Goal: Task Accomplishment & Management: Manage account settings

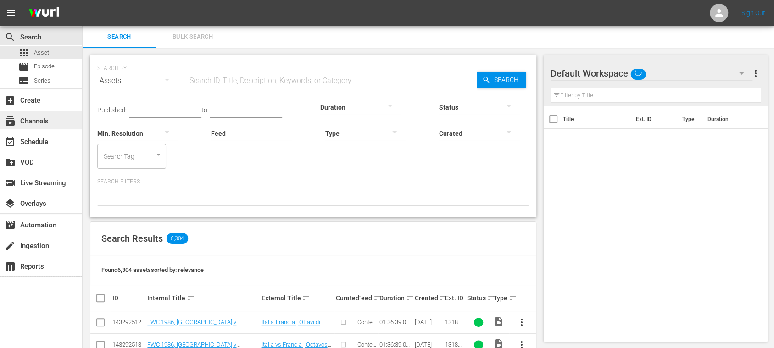
click at [45, 119] on div "subscriptions Channels" at bounding box center [25, 120] width 51 height 8
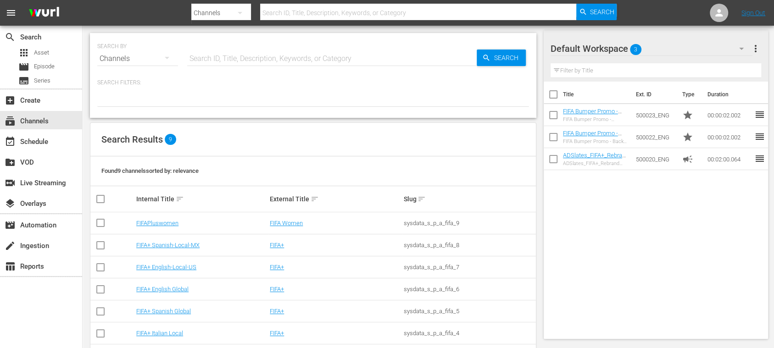
scroll to position [79, 0]
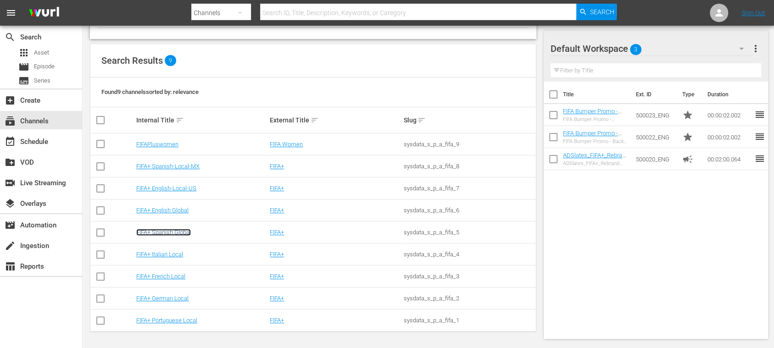
click at [185, 232] on link "FIFA+ Spanish Global" at bounding box center [163, 232] width 55 height 7
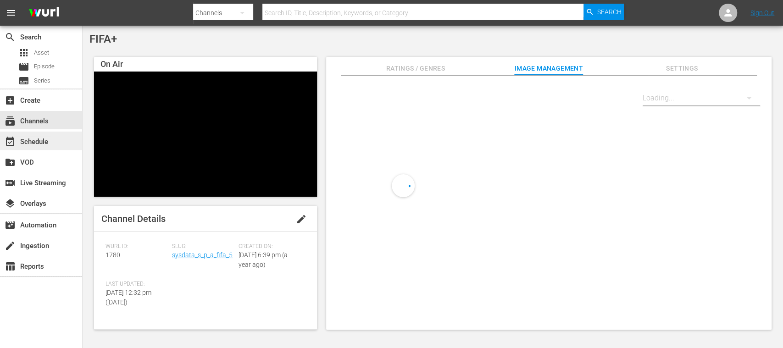
click at [43, 144] on div "event_available Schedule" at bounding box center [25, 140] width 51 height 8
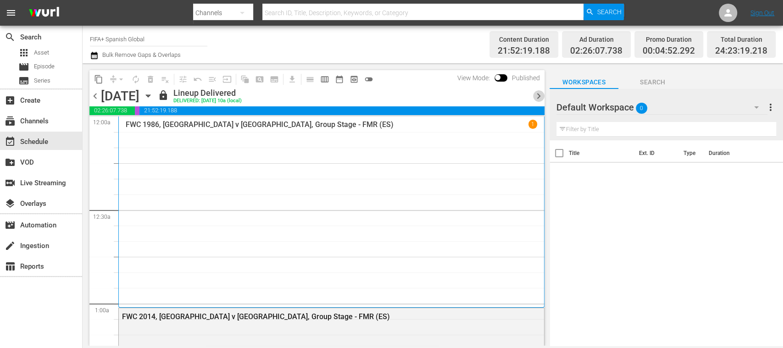
click at [539, 94] on span "chevron_right" at bounding box center [538, 95] width 11 height 11
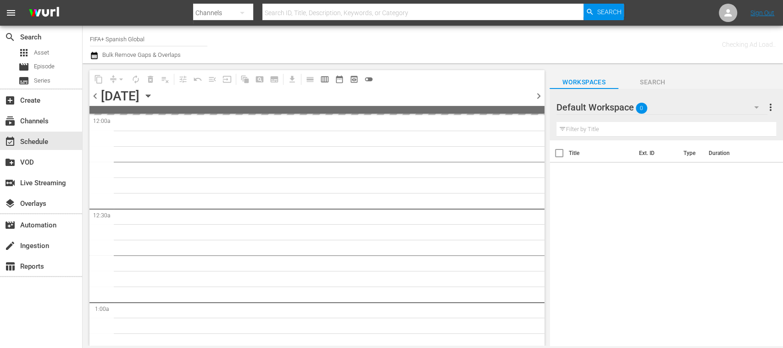
click at [539, 94] on span "chevron_right" at bounding box center [538, 95] width 11 height 11
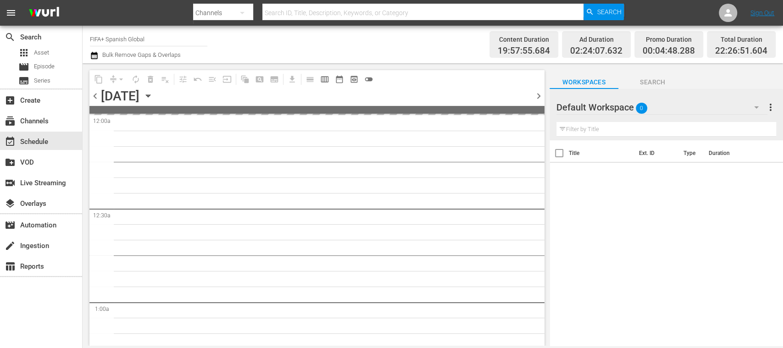
click at [539, 94] on span "chevron_right" at bounding box center [538, 95] width 11 height 11
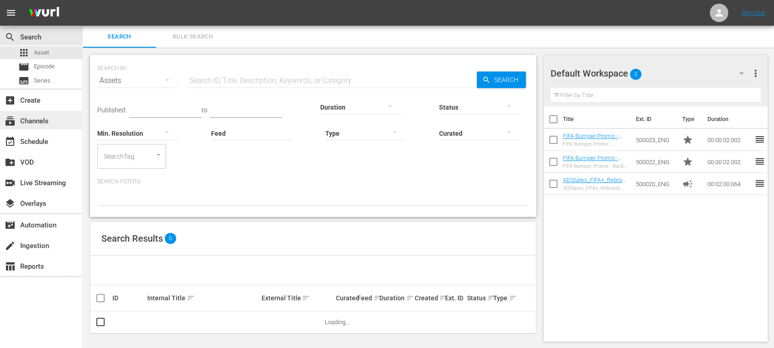
click at [48, 117] on div "subscriptions Channels" at bounding box center [25, 120] width 51 height 8
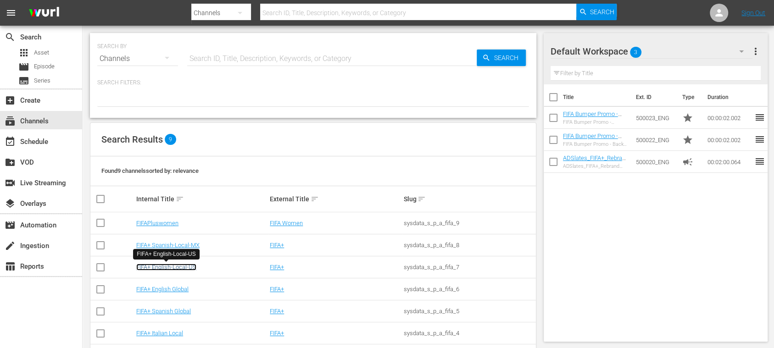
click at [175, 267] on link "FIFA+ English-Local-US" at bounding box center [166, 267] width 60 height 7
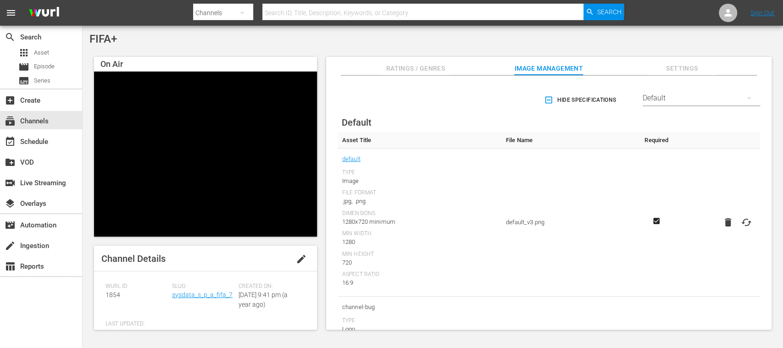
click at [678, 65] on span "Settings" at bounding box center [682, 68] width 69 height 11
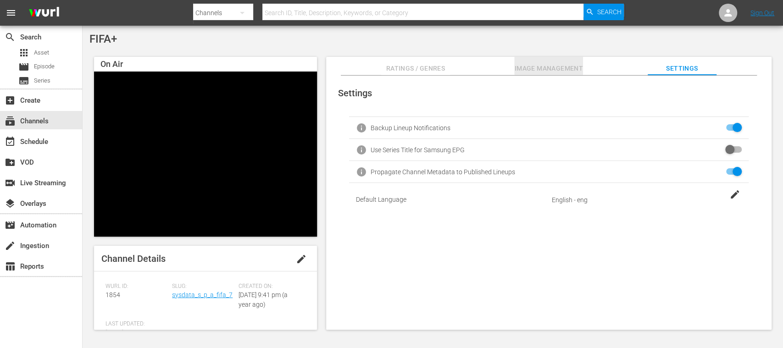
click at [538, 69] on span "Image Management" at bounding box center [548, 68] width 69 height 11
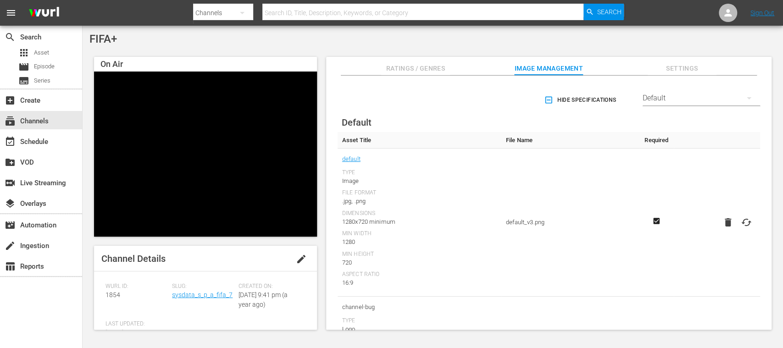
click at [728, 99] on div "Default" at bounding box center [701, 98] width 117 height 26
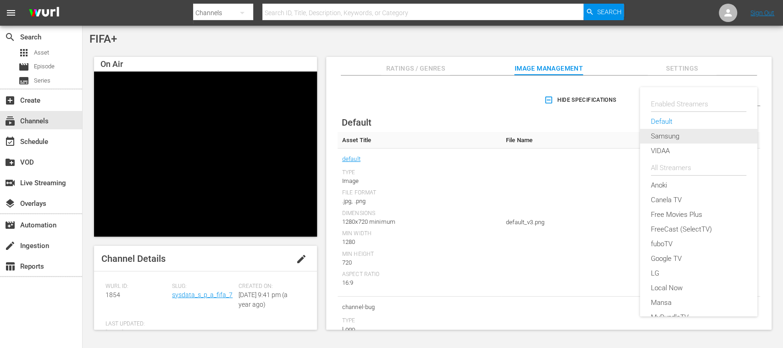
click at [675, 138] on div "Samsung" at bounding box center [698, 136] width 95 height 15
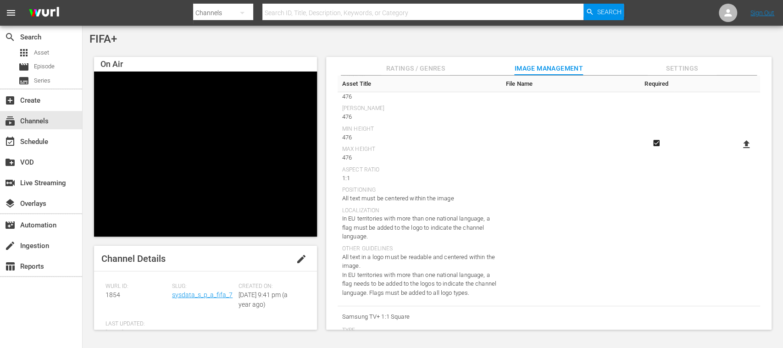
scroll to position [170, 0]
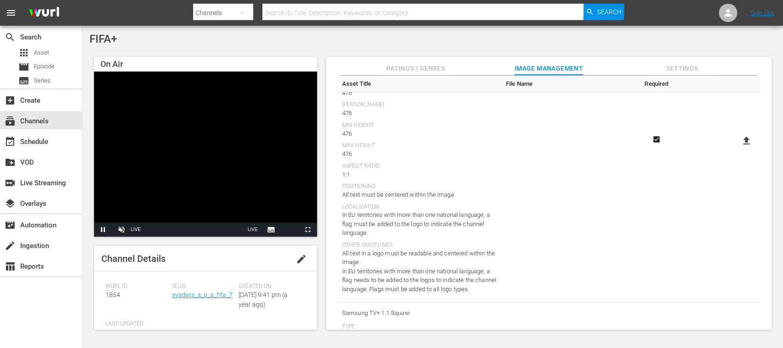
click at [249, 10] on button "button" at bounding box center [242, 13] width 22 height 22
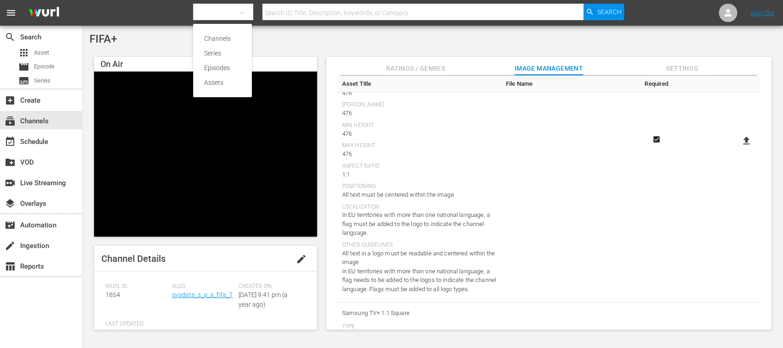
click at [249, 10] on div "Channels Series Episodes Assets" at bounding box center [391, 174] width 783 height 348
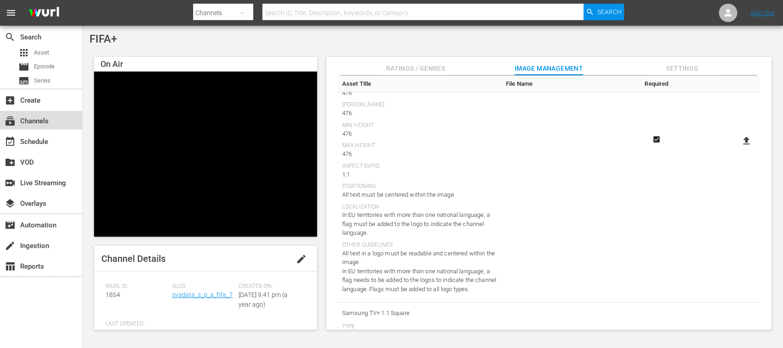
click at [40, 121] on div "subscriptions Channels" at bounding box center [25, 120] width 51 height 8
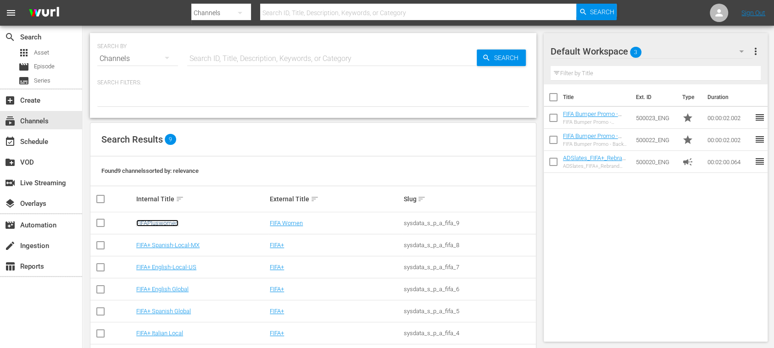
click at [171, 222] on link "FIFAPluswomen" at bounding box center [157, 223] width 42 height 7
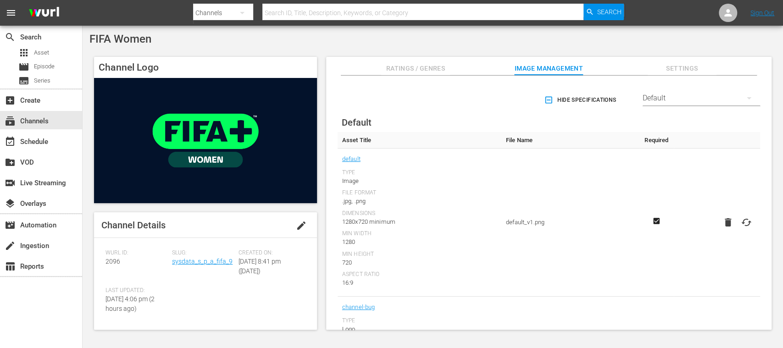
click at [692, 67] on span "Settings" at bounding box center [682, 68] width 69 height 11
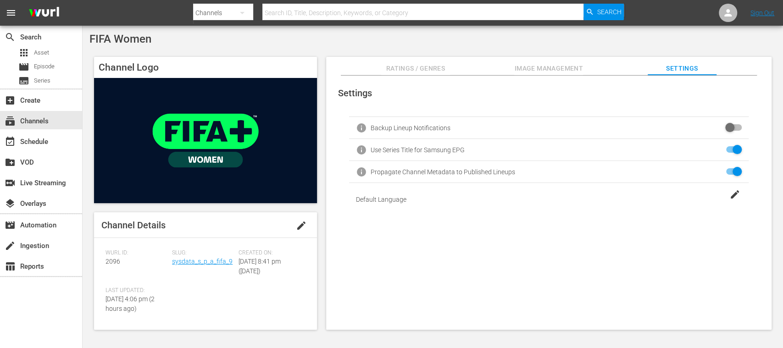
click at [558, 67] on span "Image Management" at bounding box center [548, 68] width 69 height 11
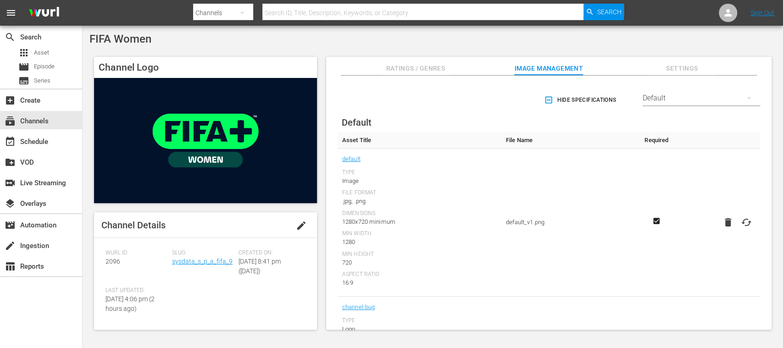
click at [673, 96] on div "Default" at bounding box center [701, 98] width 117 height 26
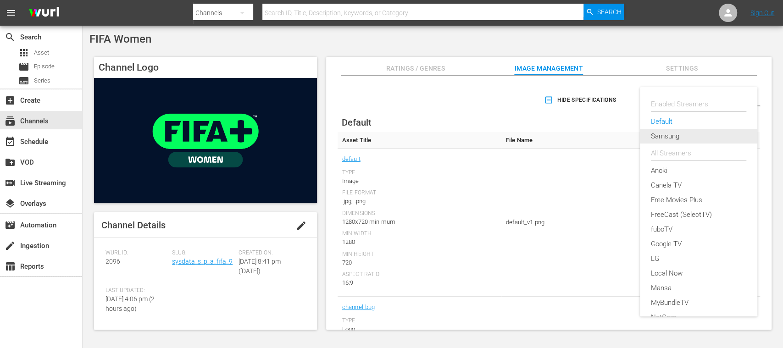
click at [668, 135] on div "Samsung" at bounding box center [698, 136] width 95 height 15
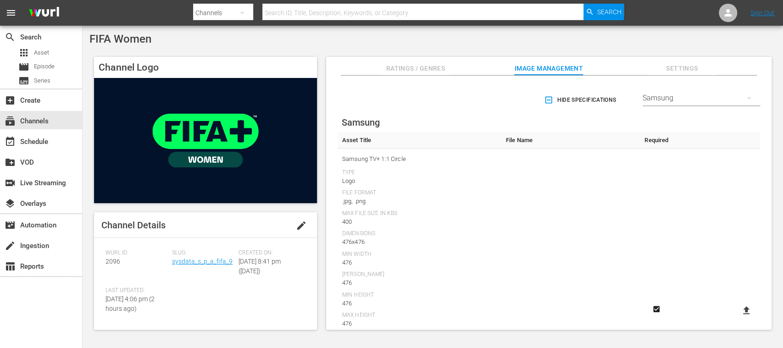
click at [665, 103] on div "Samsung" at bounding box center [701, 98] width 117 height 26
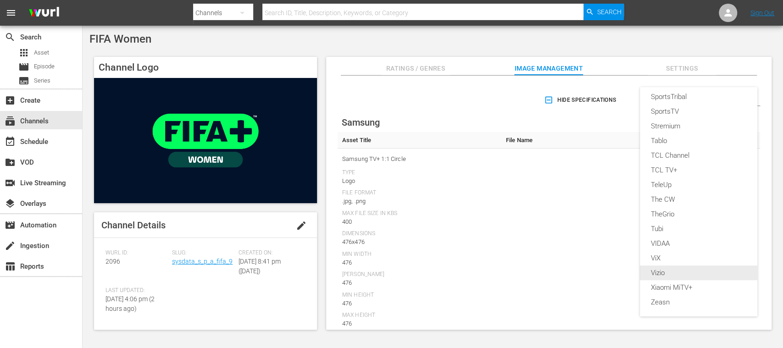
click at [661, 272] on div "Vizio" at bounding box center [698, 273] width 95 height 15
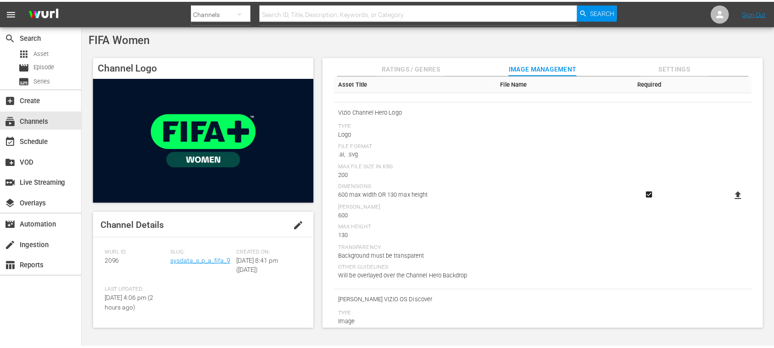
scroll to position [0, 0]
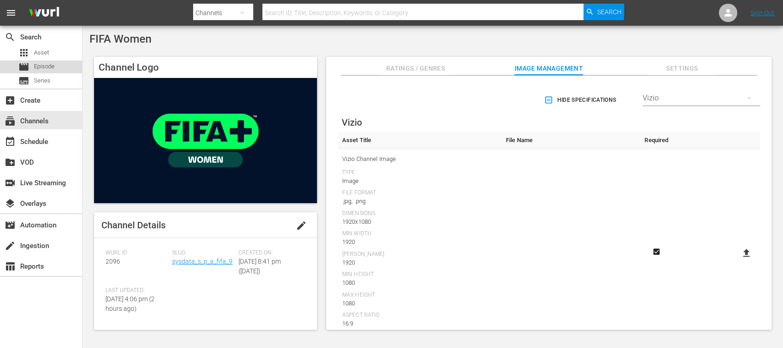
click at [38, 66] on span "Episode" at bounding box center [44, 66] width 21 height 9
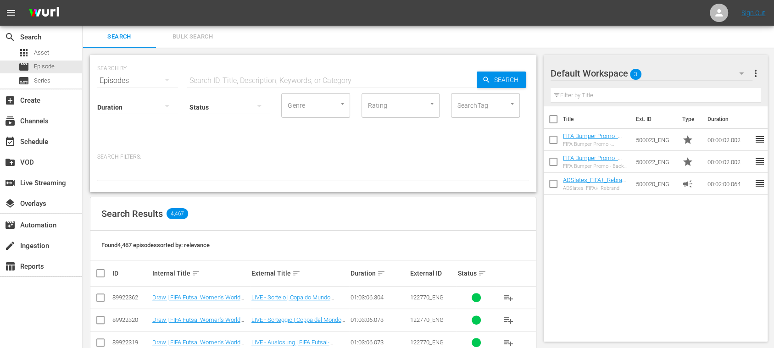
scroll to position [163, 0]
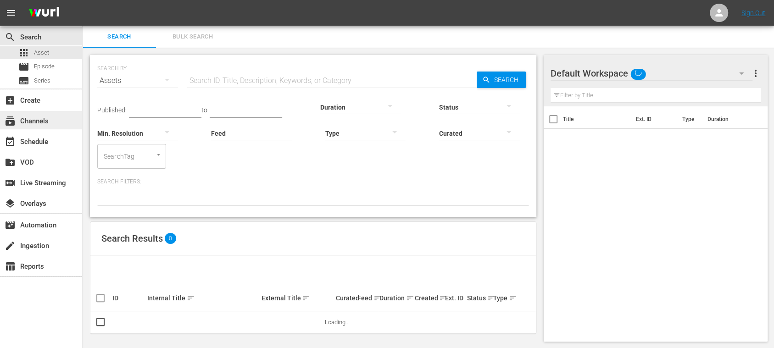
click at [39, 122] on div "subscriptions Channels" at bounding box center [25, 120] width 51 height 8
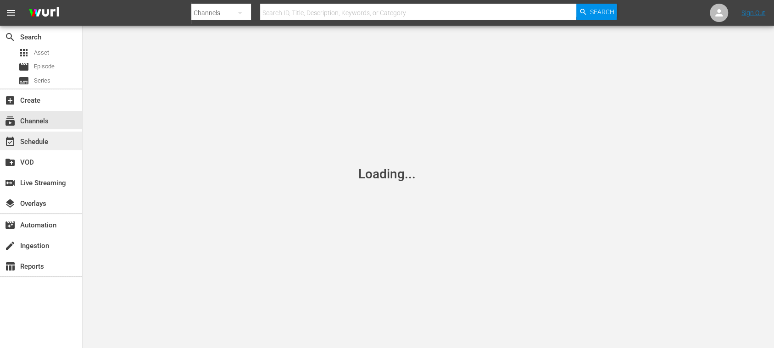
click at [48, 134] on div "event_available Schedule" at bounding box center [41, 141] width 82 height 18
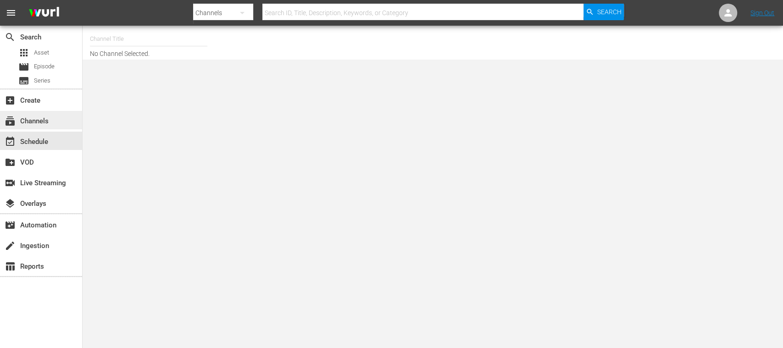
click at [45, 122] on div "subscriptions Channels" at bounding box center [25, 120] width 51 height 8
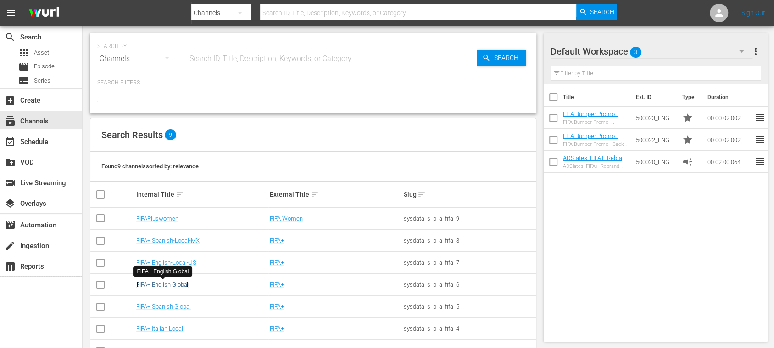
click at [184, 283] on link "FIFA+ English Global" at bounding box center [162, 284] width 52 height 7
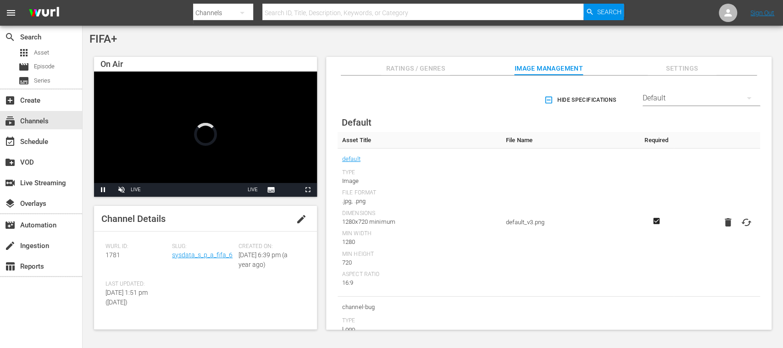
click at [683, 96] on div "Default" at bounding box center [701, 98] width 117 height 26
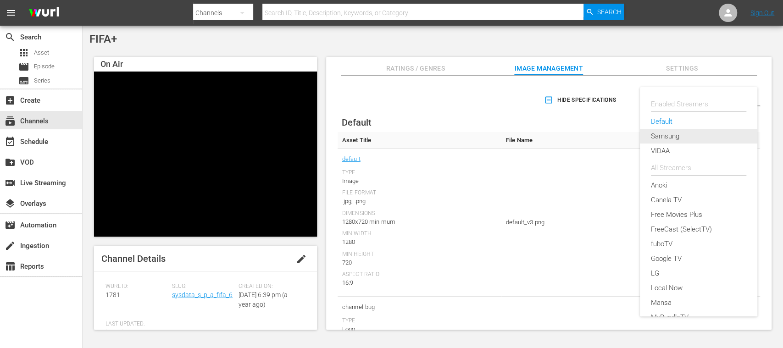
click at [674, 134] on div "Samsung" at bounding box center [698, 136] width 95 height 15
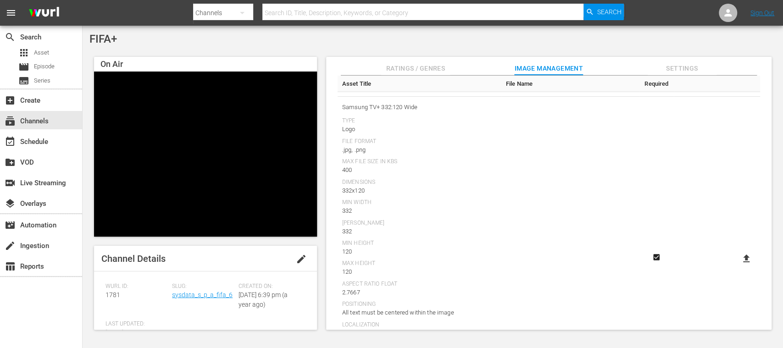
scroll to position [1348, 0]
